Goal: Information Seeking & Learning: Compare options

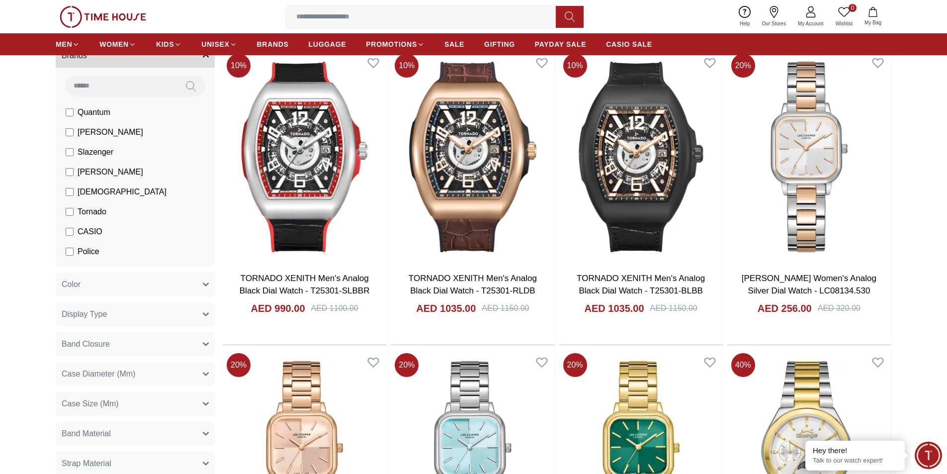
scroll to position [348, 0]
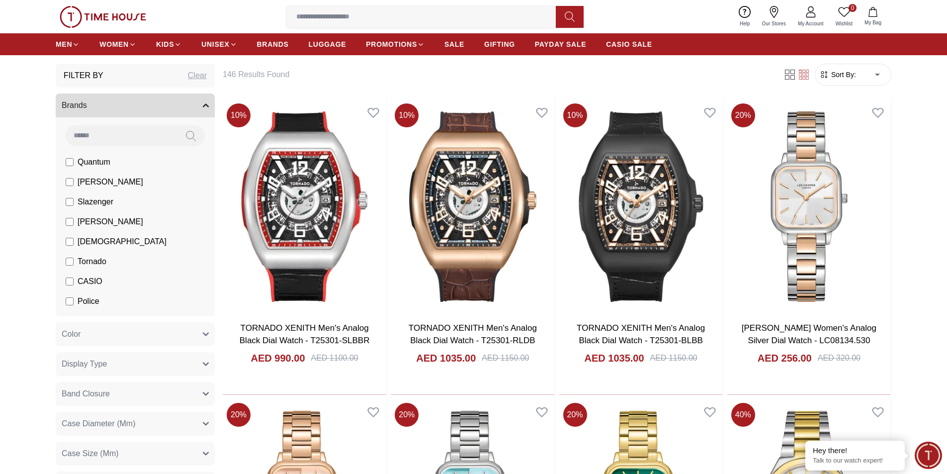
click at [86, 183] on span "[PERSON_NAME]" at bounding box center [111, 182] width 66 height 12
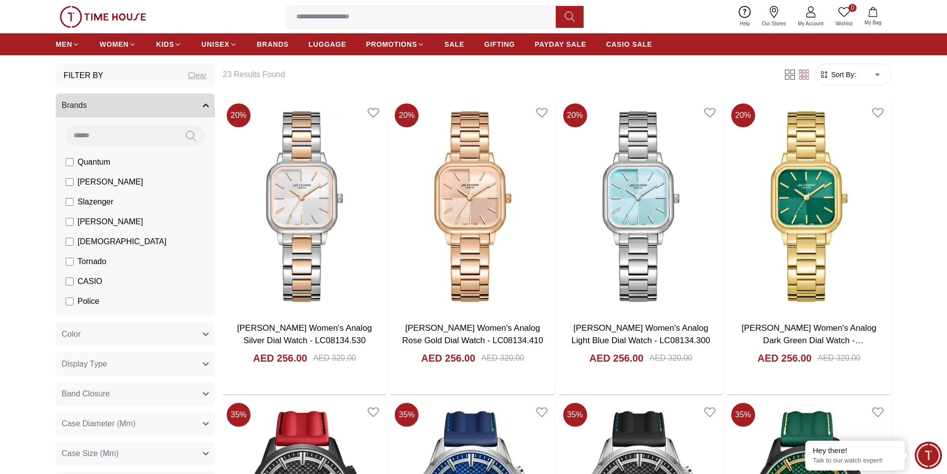
click at [845, 81] on form "Sort By: ​ ****** ​" at bounding box center [853, 75] width 77 height 22
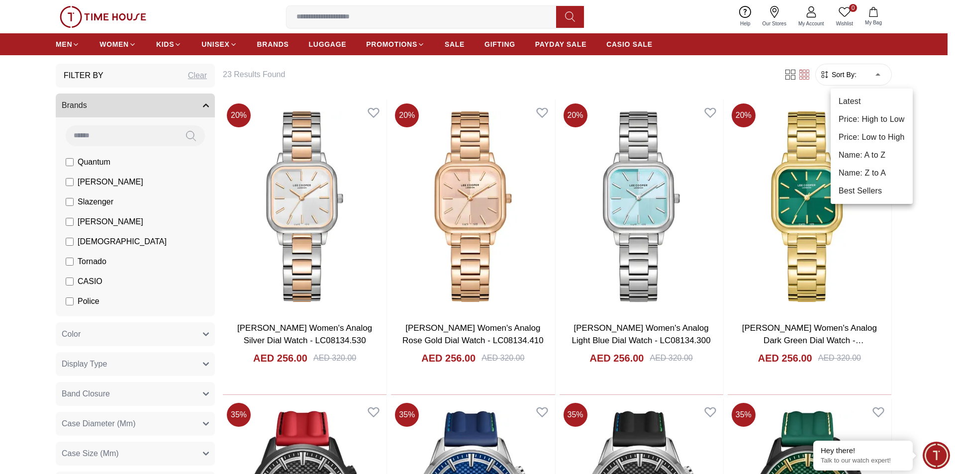
click at [850, 136] on li "Price: Low to High" at bounding box center [871, 137] width 82 height 18
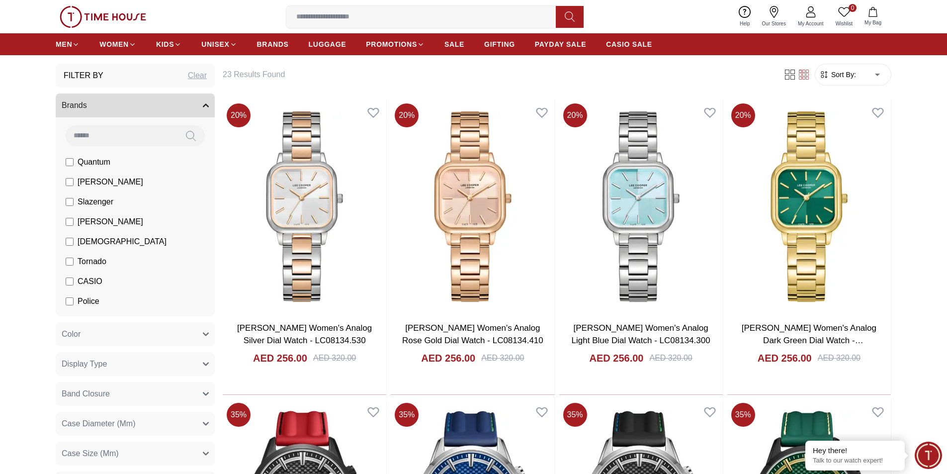
type input "*"
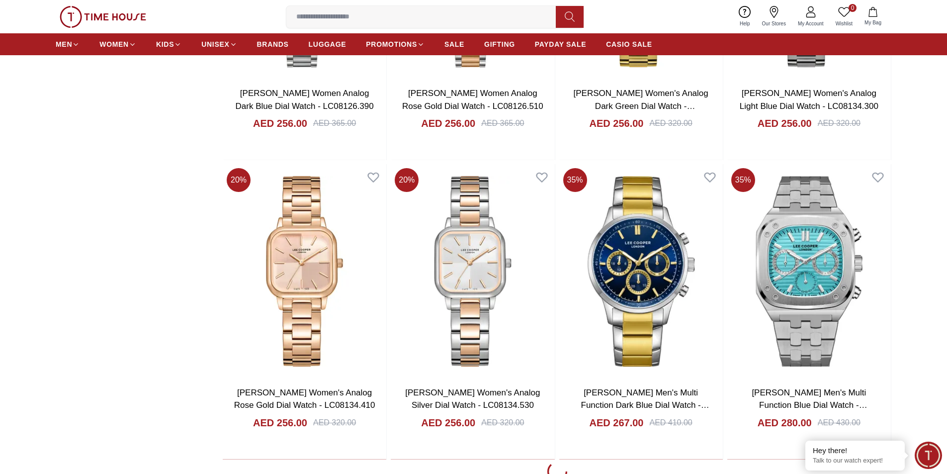
scroll to position [1492, 0]
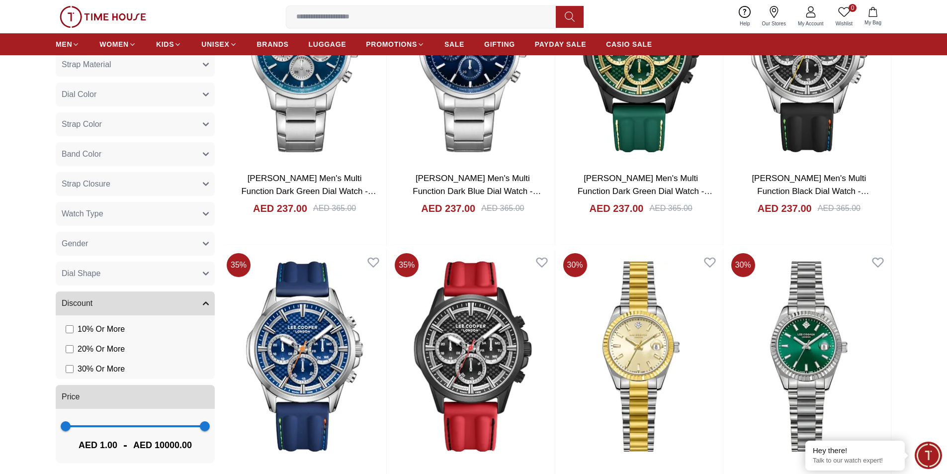
scroll to position [746, 0]
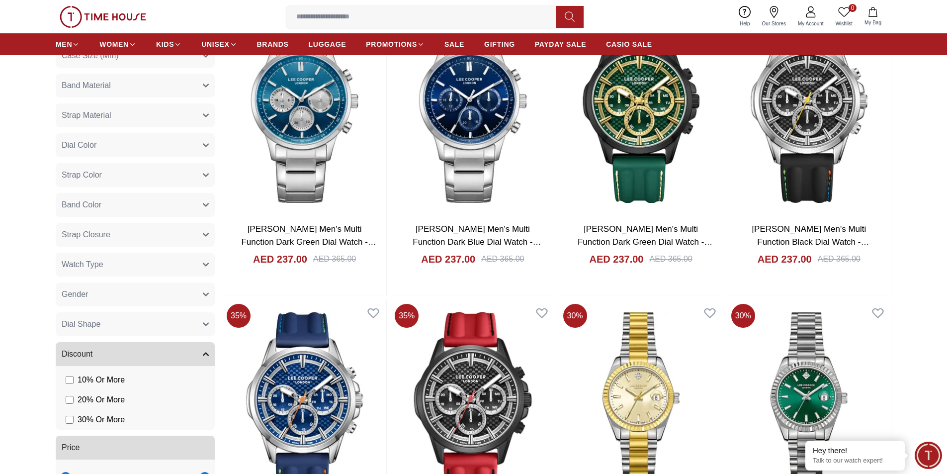
click at [77, 237] on span "Strap Closure" at bounding box center [86, 235] width 49 height 12
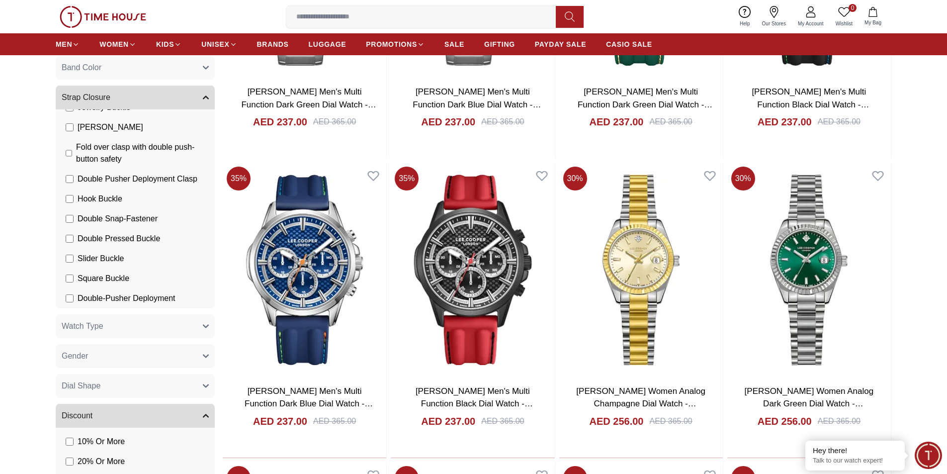
scroll to position [895, 0]
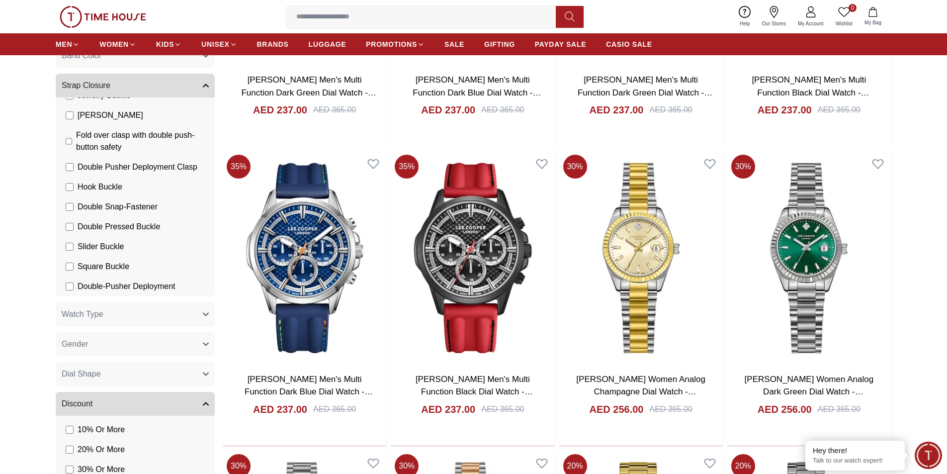
click at [28, 229] on section "Filter By Clear Brands Quantum [PERSON_NAME] Slazenger [PERSON_NAME] Ecstacy To…" at bounding box center [473, 430] width 947 height 1826
click at [204, 85] on icon "button" at bounding box center [206, 86] width 6 height 6
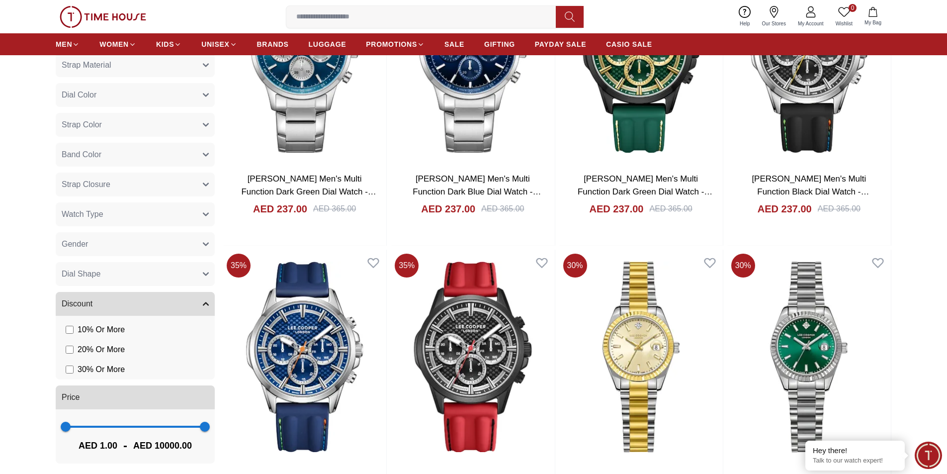
scroll to position [796, 0]
click at [78, 216] on span "Watch Type" at bounding box center [83, 215] width 42 height 12
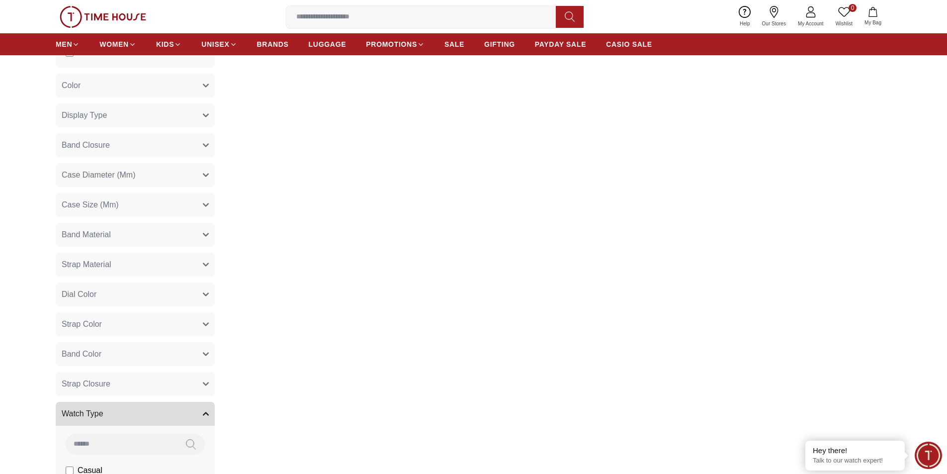
scroll to position [298, 0]
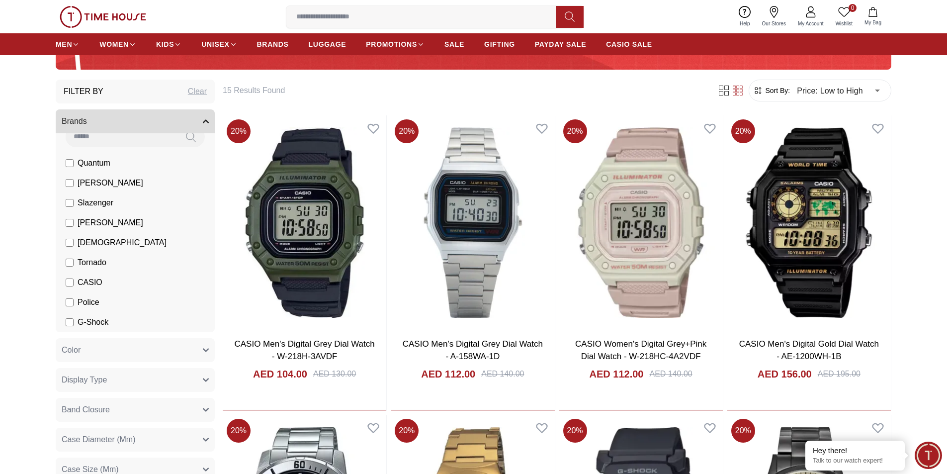
scroll to position [348, 0]
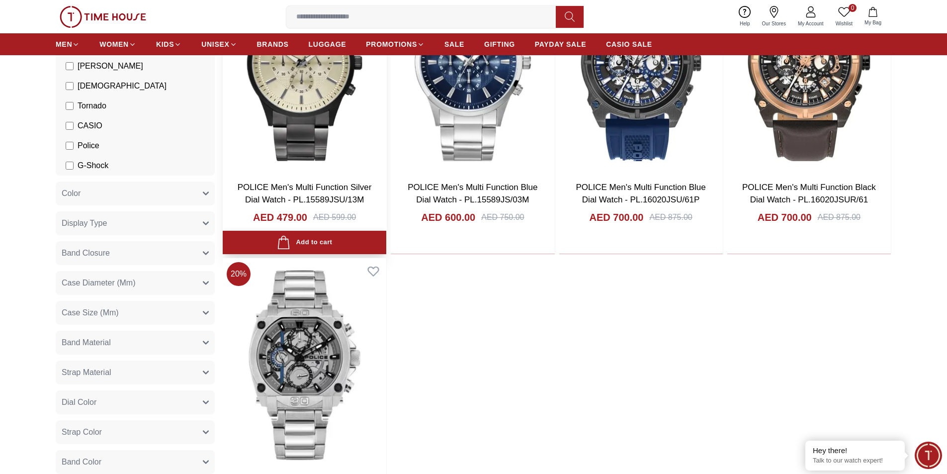
scroll to position [398, 0]
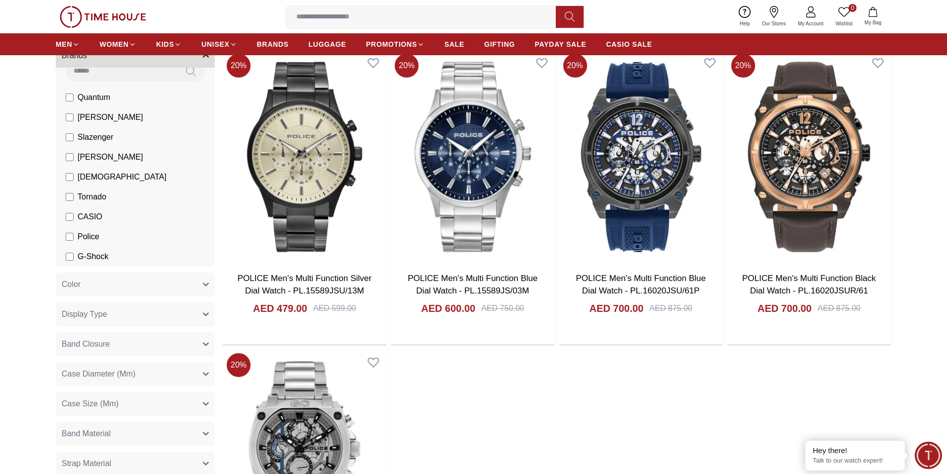
click at [98, 180] on span "[DEMOGRAPHIC_DATA]" at bounding box center [122, 177] width 89 height 12
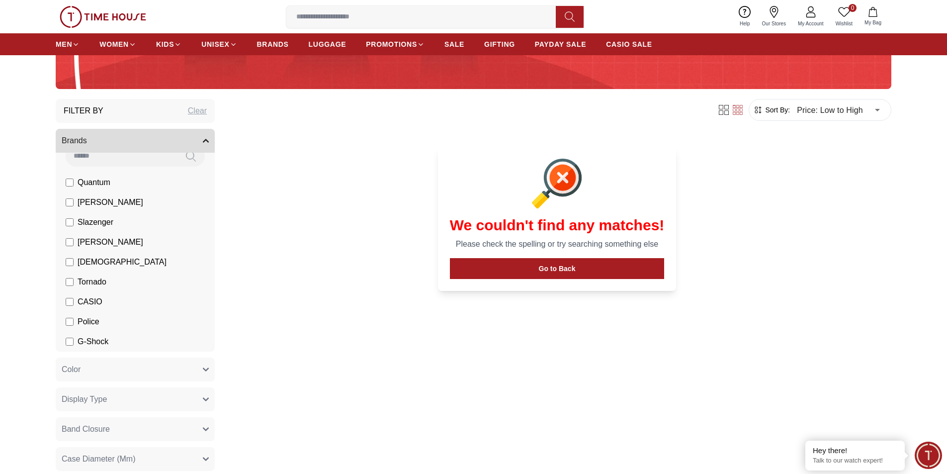
scroll to position [298, 0]
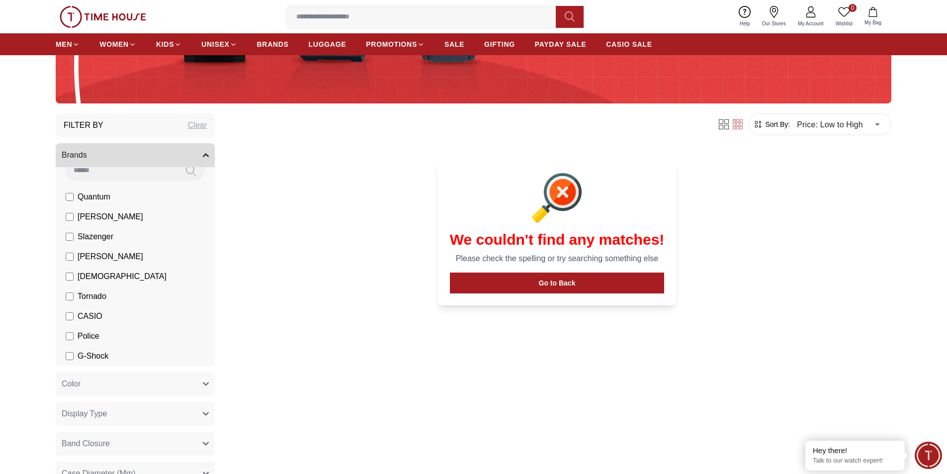
click at [88, 253] on span "[PERSON_NAME]" at bounding box center [111, 257] width 66 height 12
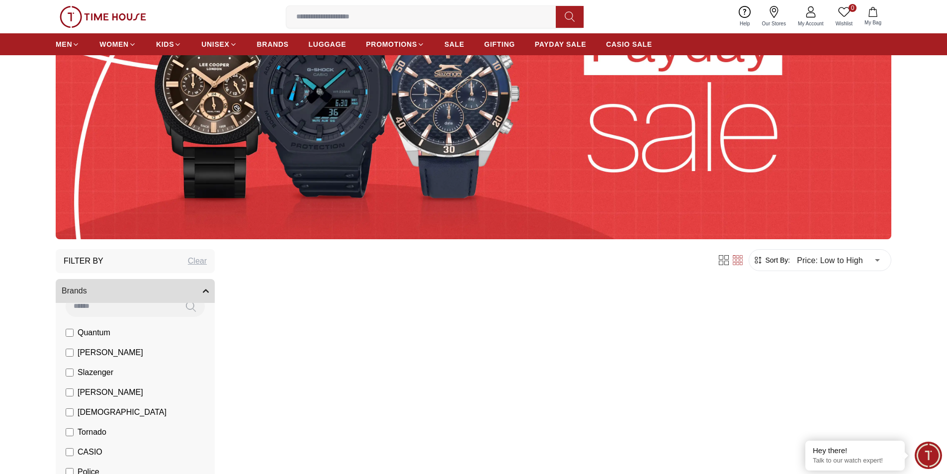
scroll to position [149, 0]
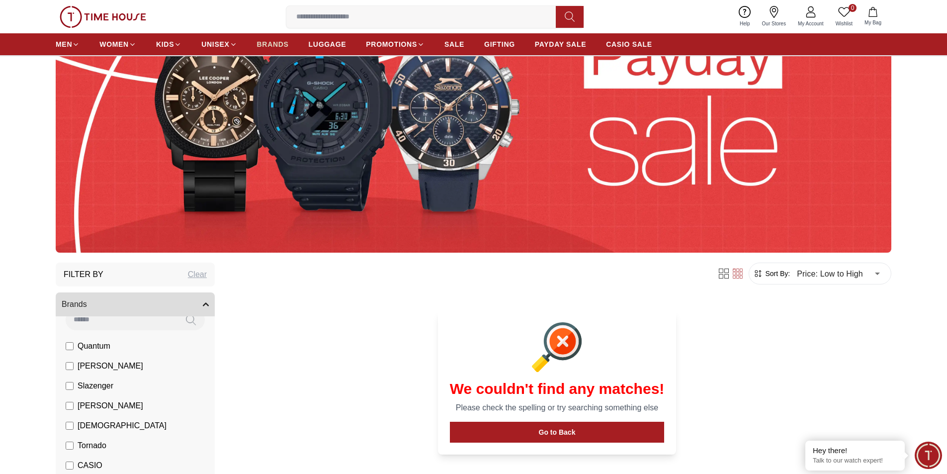
click at [273, 43] on span "BRANDS" at bounding box center [273, 44] width 32 height 10
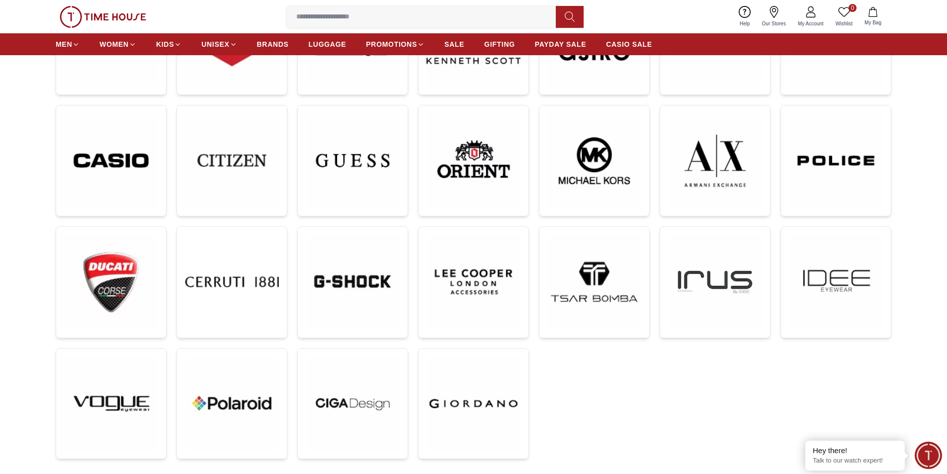
scroll to position [298, 0]
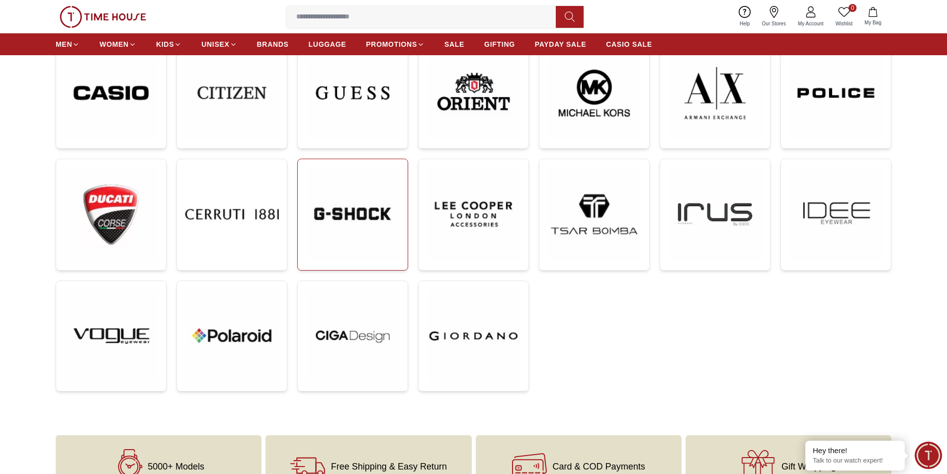
click at [333, 219] on img at bounding box center [353, 214] width 94 height 94
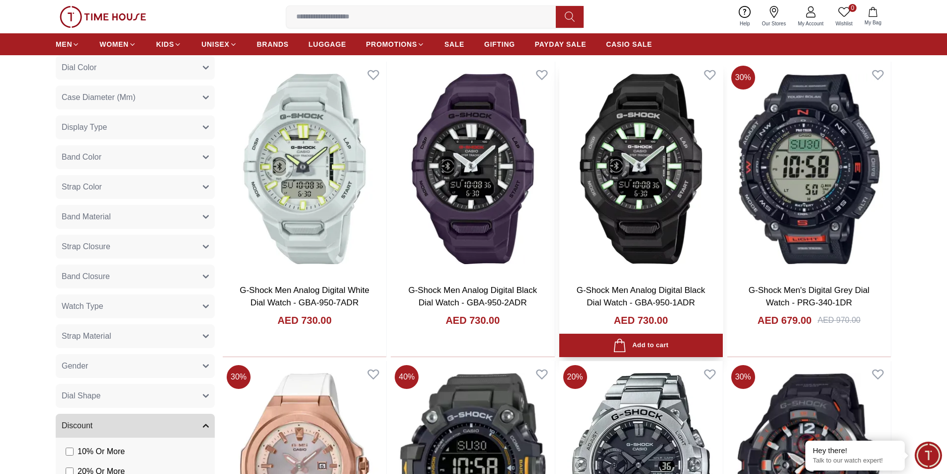
scroll to position [348, 0]
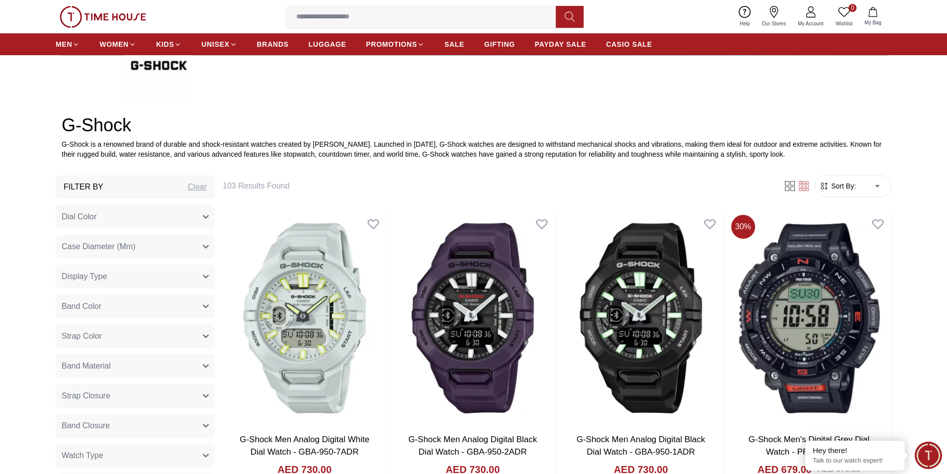
click at [835, 189] on span "Sort By:" at bounding box center [842, 186] width 27 height 10
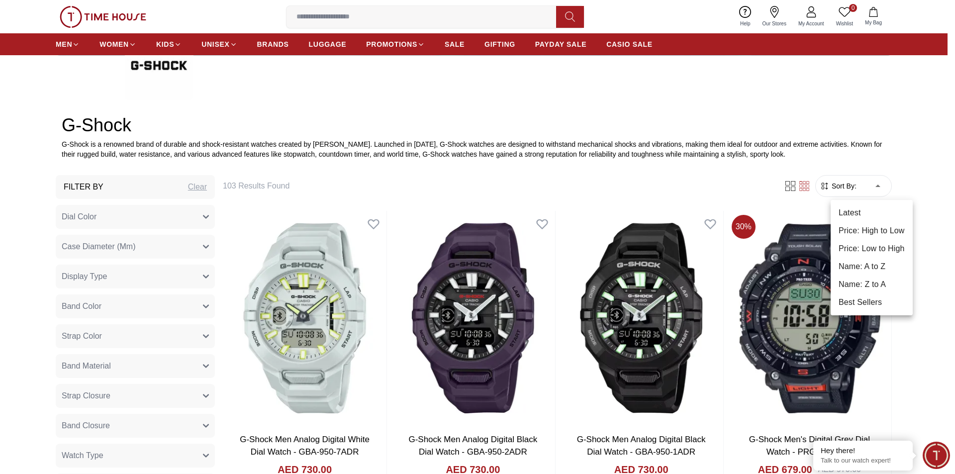
click at [861, 247] on li "Price: Low to High" at bounding box center [871, 249] width 82 height 18
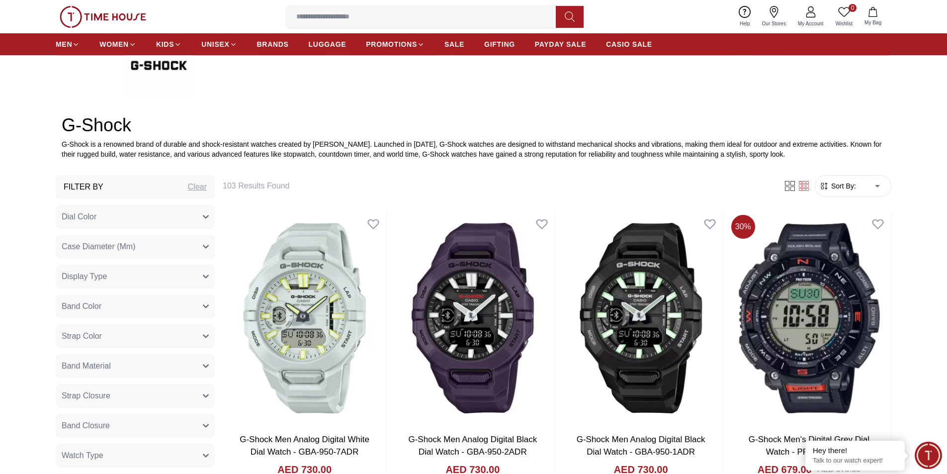
type input "*"
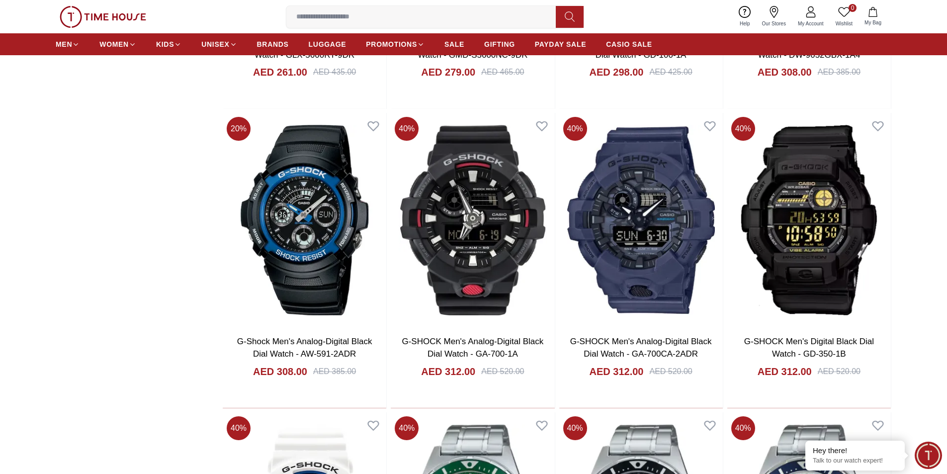
scroll to position [1193, 0]
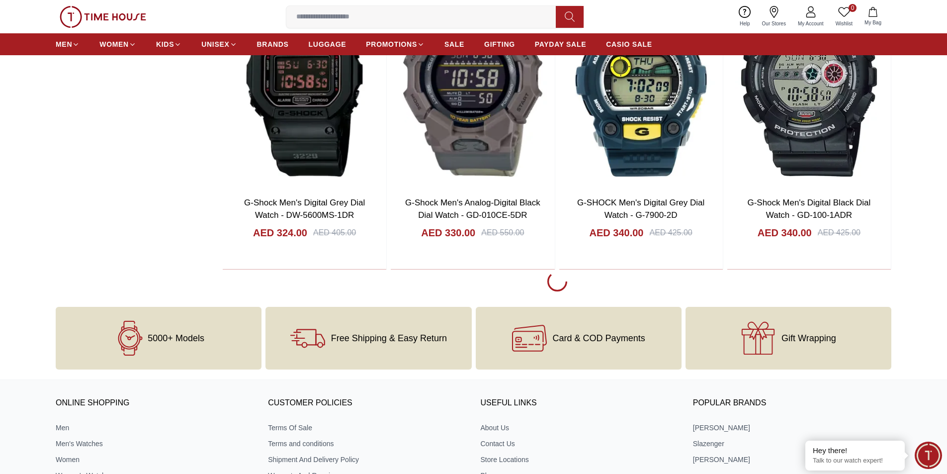
scroll to position [1790, 0]
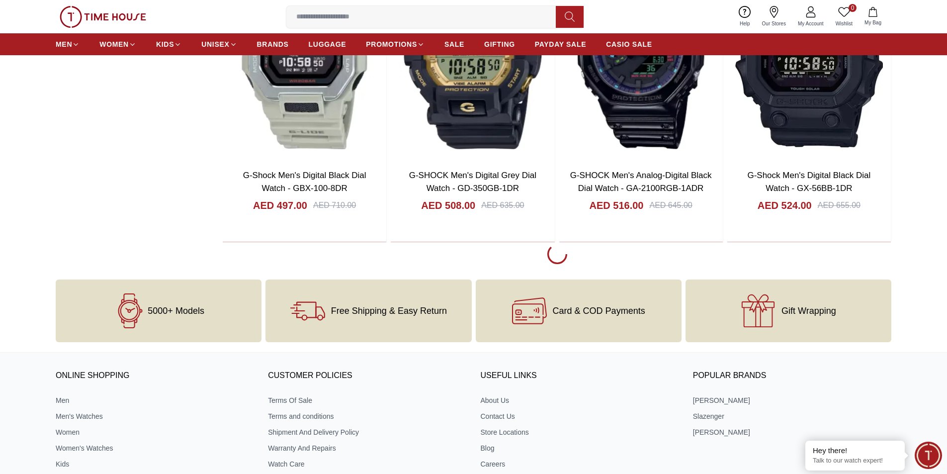
scroll to position [4823, 0]
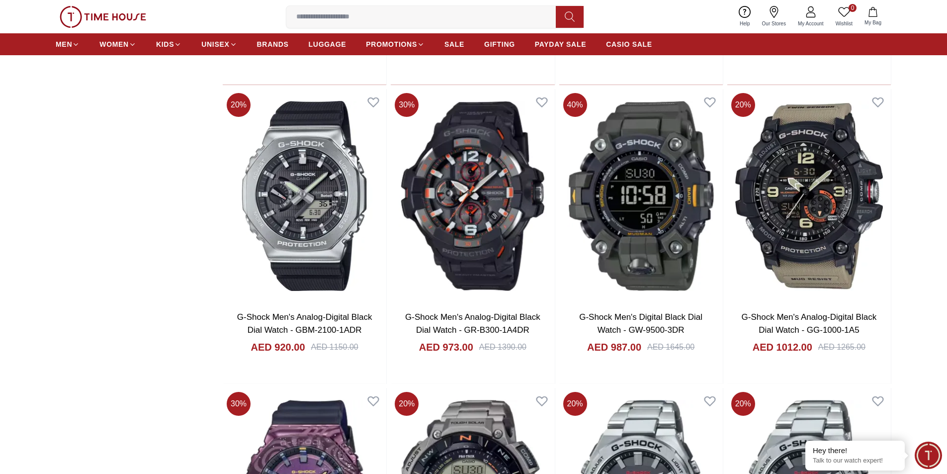
scroll to position [7310, 0]
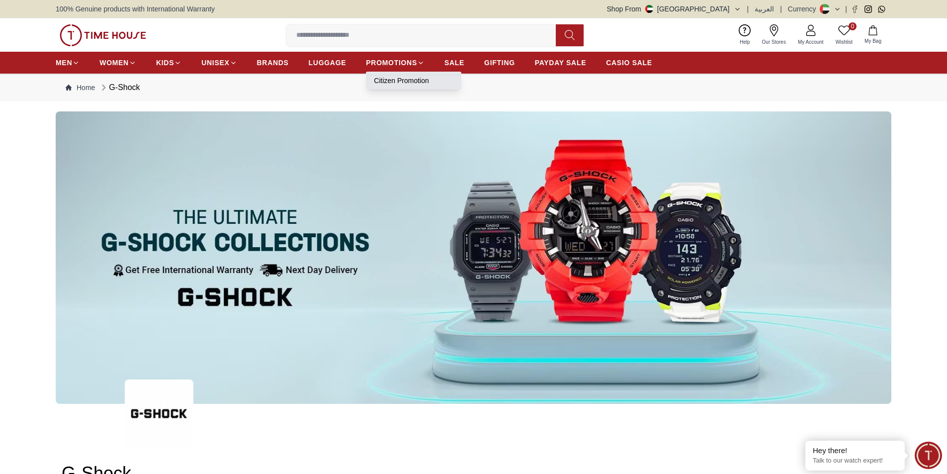
click at [394, 77] on link "Citizen Promotion" at bounding box center [414, 81] width 80 height 10
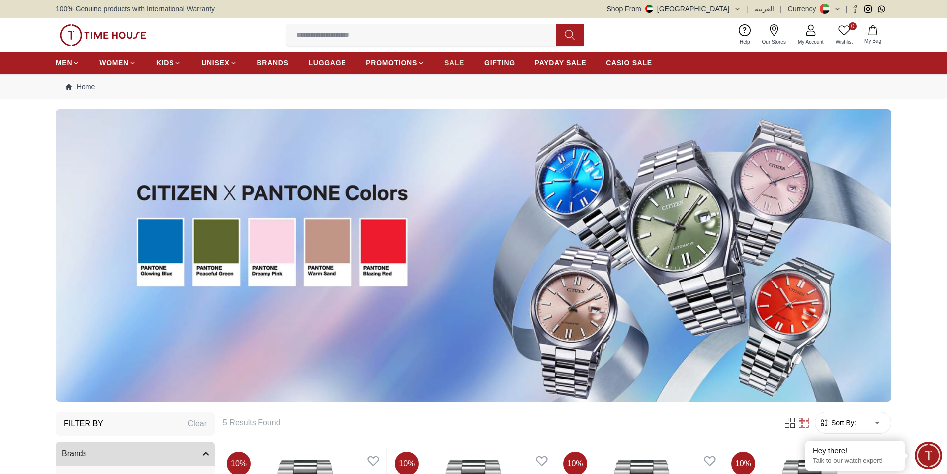
click at [455, 62] on span "SALE" at bounding box center [455, 63] width 20 height 10
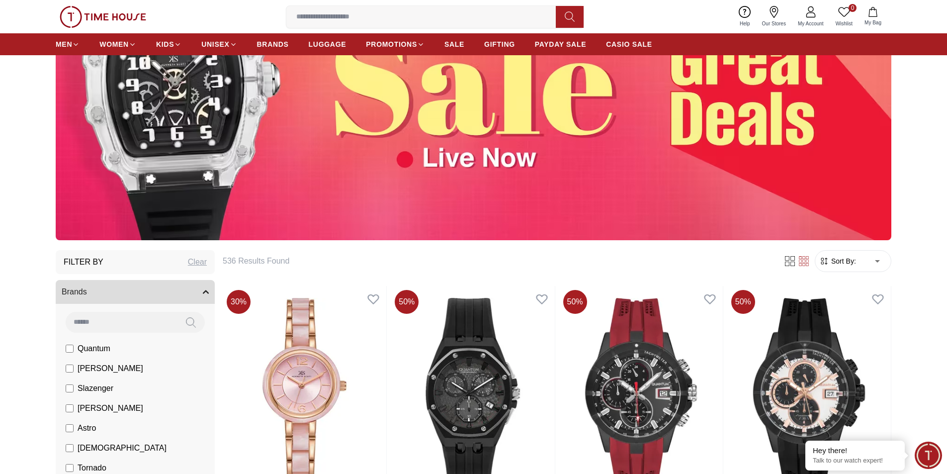
scroll to position [249, 0]
